Goal: Navigation & Orientation: Find specific page/section

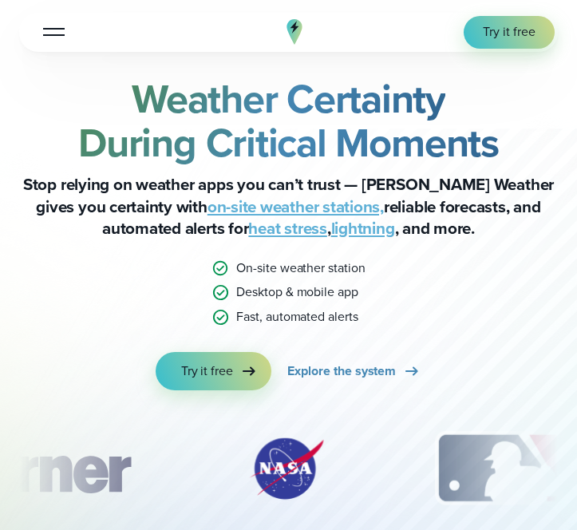
click at [46, 33] on div at bounding box center [54, 32] width 22 height 2
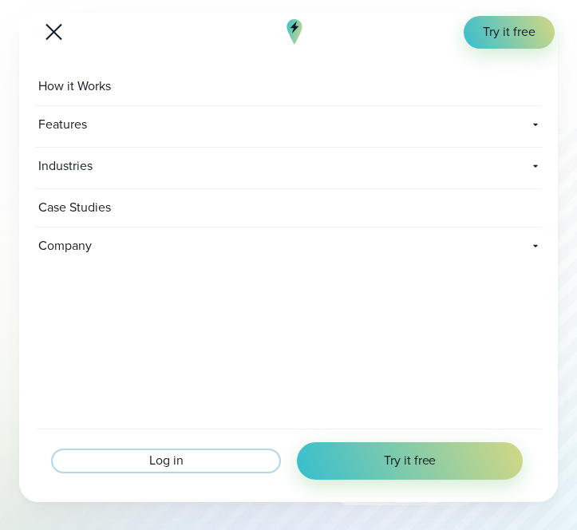
click at [171, 455] on span "Log in" at bounding box center [166, 461] width 34 height 18
